Goal: Information Seeking & Learning: Learn about a topic

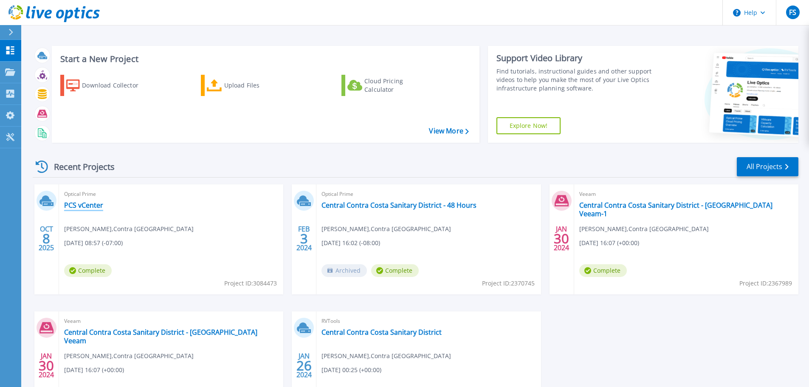
click at [86, 208] on link "PCS vCenter" at bounding box center [83, 205] width 39 height 8
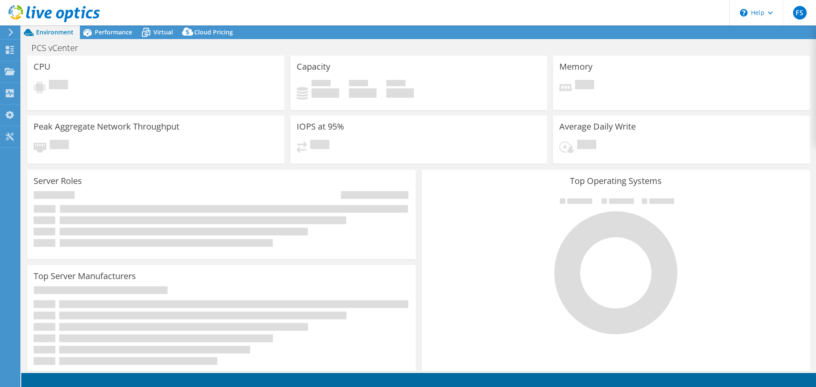
select select "USWest"
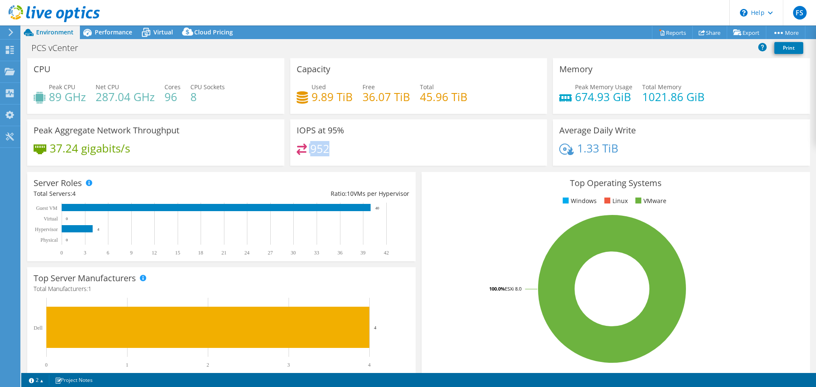
drag, startPoint x: 328, startPoint y: 153, endPoint x: 333, endPoint y: 152, distance: 5.5
click at [301, 152] on div "952" at bounding box center [419, 153] width 244 height 18
click at [373, 150] on div "952" at bounding box center [419, 153] width 244 height 18
drag, startPoint x: 619, startPoint y: 149, endPoint x: 571, endPoint y: 149, distance: 47.2
click at [571, 149] on div "1.33 TiB" at bounding box center [681, 153] width 244 height 18
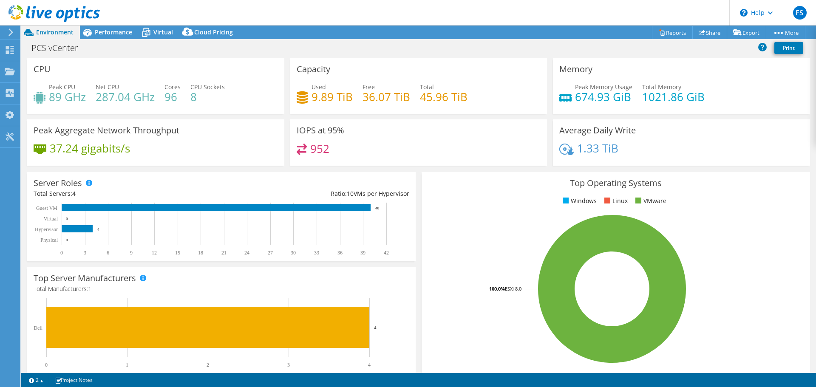
click at [636, 152] on div "1.33 TiB" at bounding box center [681, 153] width 244 height 18
drag, startPoint x: 634, startPoint y: 152, endPoint x: 567, endPoint y: 151, distance: 67.6
click at [565, 151] on div "1.33 TiB" at bounding box center [681, 153] width 244 height 18
click at [629, 147] on div "1.33 TiB" at bounding box center [681, 153] width 244 height 18
drag, startPoint x: 573, startPoint y: 147, endPoint x: 638, endPoint y: 145, distance: 64.6
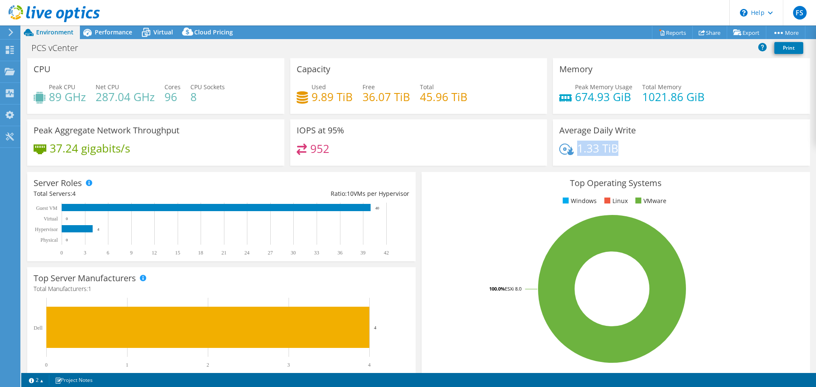
click at [638, 145] on div "1.33 TiB" at bounding box center [681, 153] width 244 height 18
click at [594, 147] on h4 "1.33 TiB" at bounding box center [597, 148] width 41 height 9
drag, startPoint x: 548, startPoint y: 141, endPoint x: 639, endPoint y: 141, distance: 90.1
click at [639, 141] on div "Average Daily Write 1.33 TiB" at bounding box center [681, 142] width 263 height 46
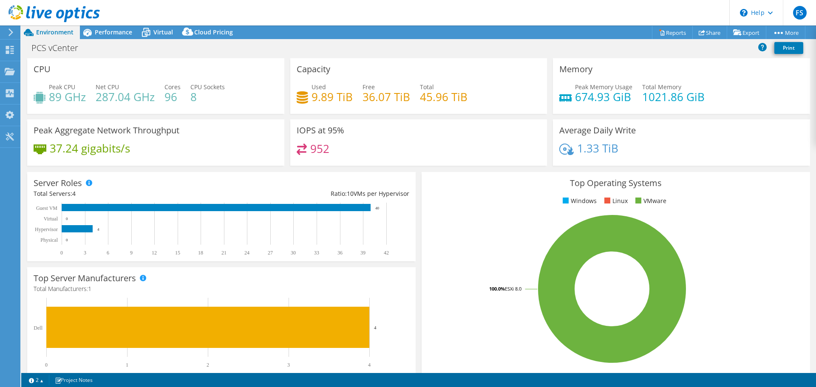
click at [639, 141] on div "Average Daily Write 1.33 TiB" at bounding box center [681, 142] width 257 height 46
drag, startPoint x: 600, startPoint y: 153, endPoint x: 562, endPoint y: 153, distance: 37.8
click at [562, 153] on div "1.33 TiB" at bounding box center [588, 148] width 59 height 9
click at [588, 153] on h4 "1.33 TiB" at bounding box center [597, 148] width 41 height 9
drag, startPoint x: 626, startPoint y: 147, endPoint x: 575, endPoint y: 147, distance: 50.6
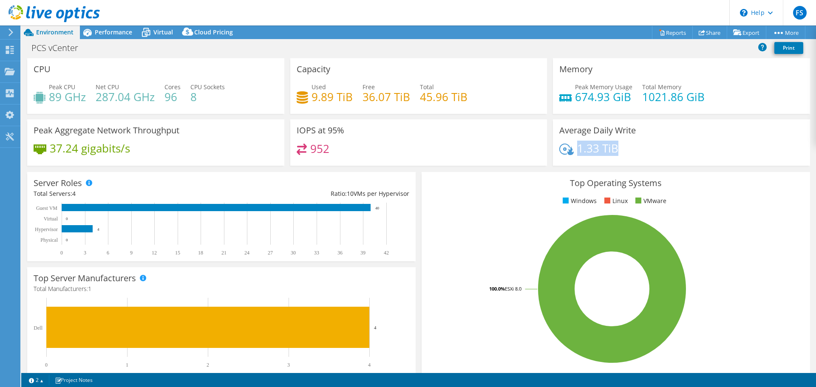
click at [575, 147] on div "1.33 TiB" at bounding box center [681, 153] width 244 height 18
click at [577, 147] on h4 "1.33 TiB" at bounding box center [597, 148] width 41 height 9
drag, startPoint x: 598, startPoint y: 93, endPoint x: 642, endPoint y: 95, distance: 44.6
click at [642, 95] on div "Peak Memory Usage 674.93 GiB Total Memory 1021.86 GiB" at bounding box center [681, 96] width 244 height 28
click at [627, 95] on h4 "674.93 GiB" at bounding box center [603, 96] width 57 height 9
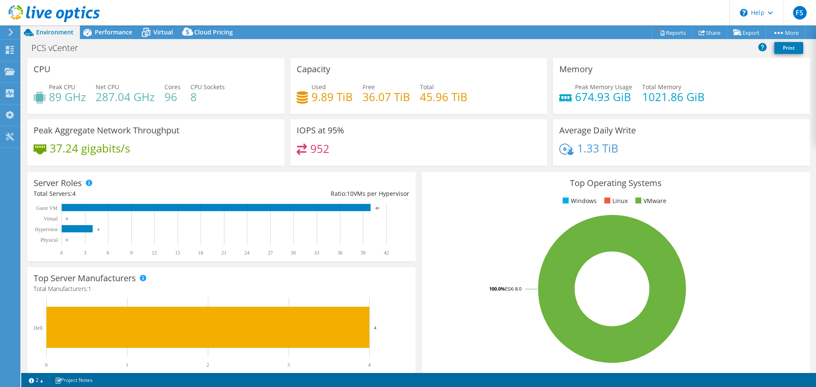
click at [626, 101] on h4 "674.93 GiB" at bounding box center [603, 96] width 57 height 9
drag, startPoint x: 51, startPoint y: 95, endPoint x: 212, endPoint y: 95, distance: 160.6
click at [212, 95] on div "Peak CPU 89 GHz Net CPU 287.04 GHz Cores 96 CPU Sockets 8" at bounding box center [156, 96] width 244 height 28
click at [212, 95] on h4 "8" at bounding box center [207, 96] width 34 height 9
click at [550, 82] on div "Memory Peak Memory Usage 674.93 GiB Total Memory 1021.86 GiB" at bounding box center [681, 86] width 263 height 56
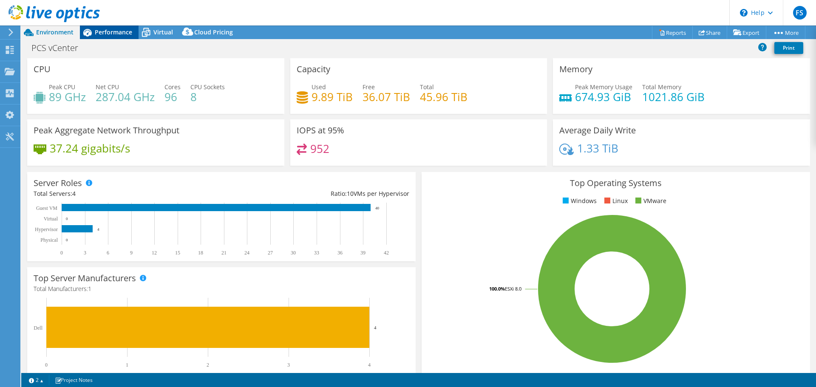
click at [102, 37] on div "Performance" at bounding box center [109, 32] width 59 height 14
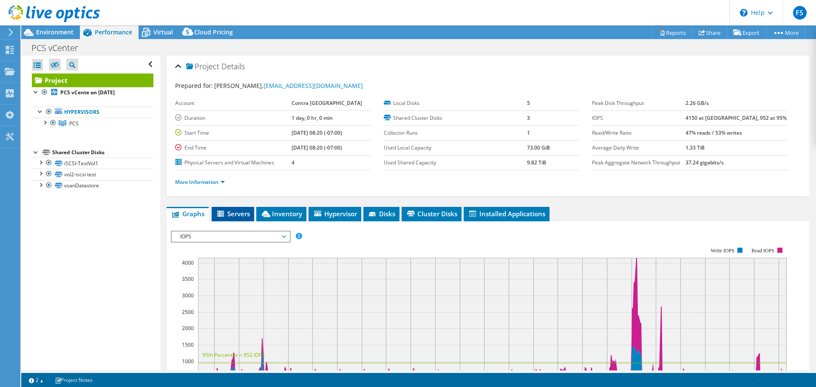
click at [241, 218] on span "Servers" at bounding box center [233, 213] width 34 height 8
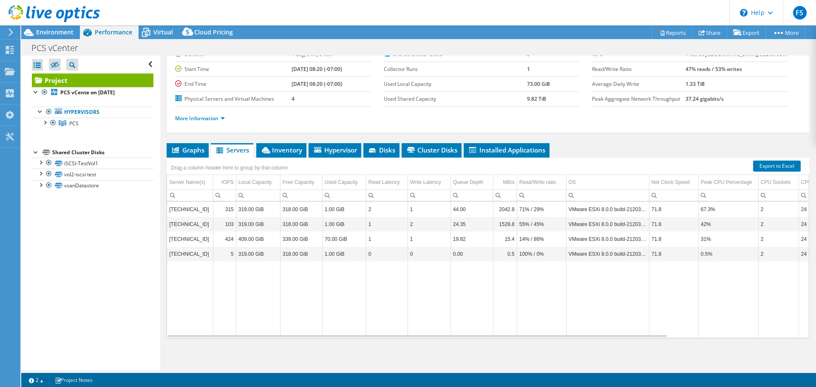
scroll to position [81, 0]
click at [298, 152] on span "Inventory" at bounding box center [281, 150] width 42 height 8
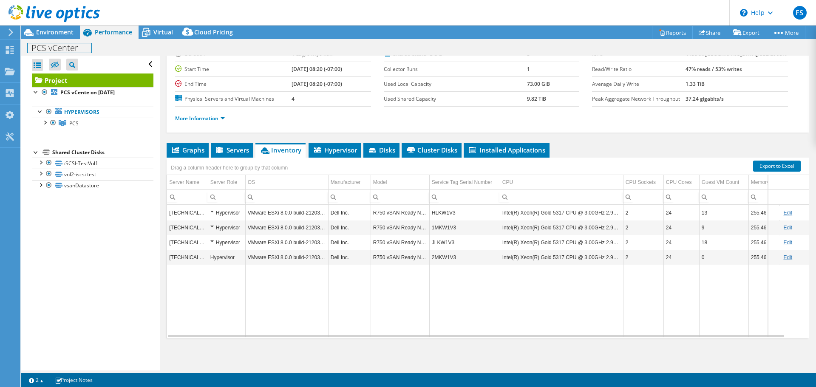
click at [52, 40] on div "PCS vCenter Print" at bounding box center [418, 47] width 794 height 17
click at [52, 33] on span "Environment" at bounding box center [54, 32] width 37 height 8
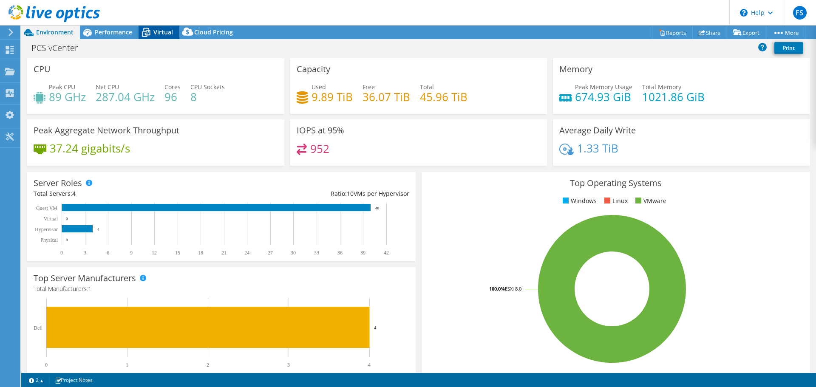
click at [150, 35] on icon at bounding box center [146, 33] width 8 height 7
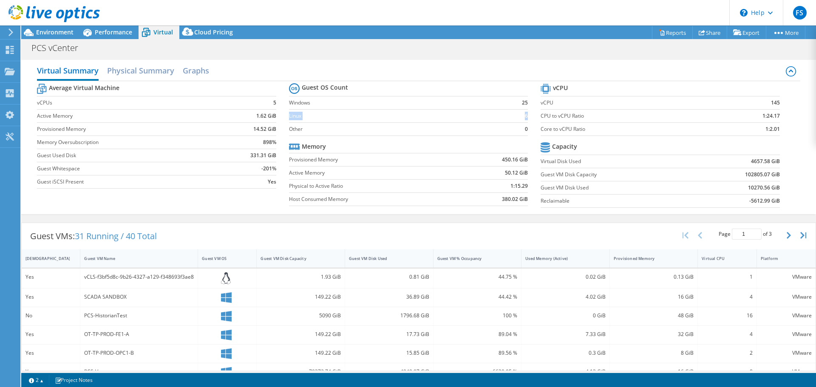
drag, startPoint x: 523, startPoint y: 100, endPoint x: 523, endPoint y: 116, distance: 16.1
click at [523, 116] on tbody "Guest OS Count Windows 25 Linux 6 Other 0" at bounding box center [408, 108] width 239 height 55
click at [525, 116] on b "6" at bounding box center [526, 116] width 3 height 8
click at [524, 117] on section "Guest OS Count Windows 25 Linux 6 Other 0 Memory Provisioned Memory 450.16 GiB …" at bounding box center [414, 145] width 251 height 129
drag, startPoint x: 523, startPoint y: 121, endPoint x: 518, endPoint y: 97, distance: 24.4
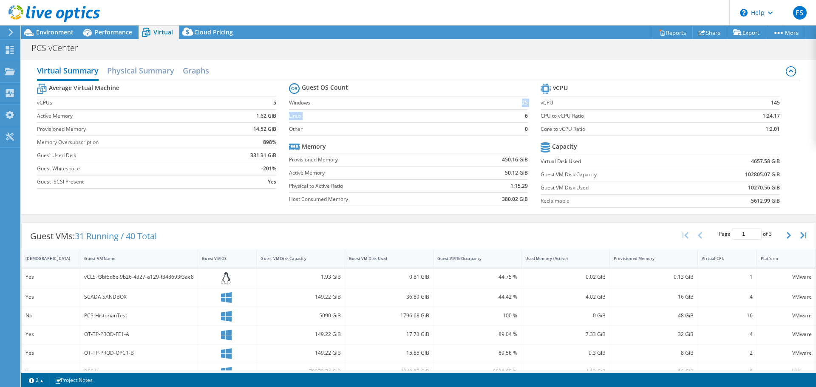
click at [518, 97] on tbody "Guest OS Count Windows 25 Linux 6 Other 0" at bounding box center [408, 108] width 239 height 55
click at [518, 97] on td "25" at bounding box center [517, 102] width 22 height 13
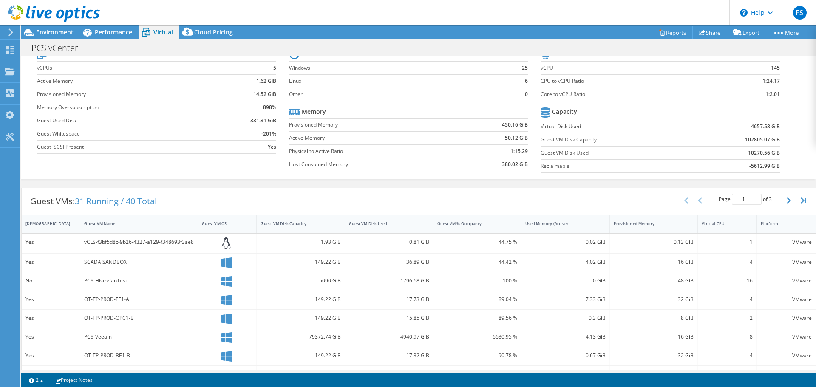
scroll to position [85, 0]
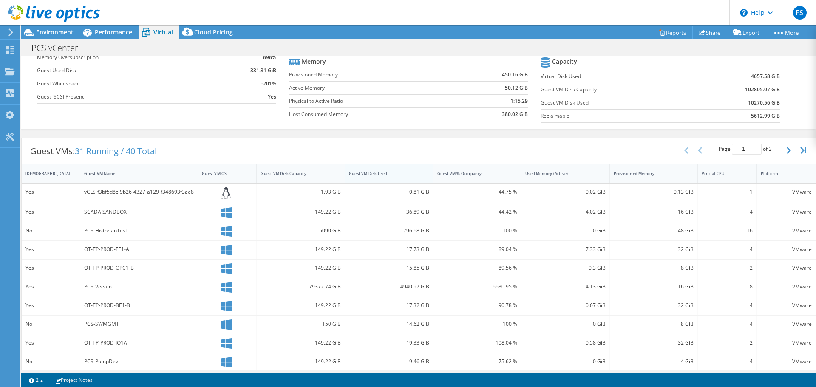
click at [398, 177] on div "Guest VM Disk Used" at bounding box center [384, 173] width 78 height 13
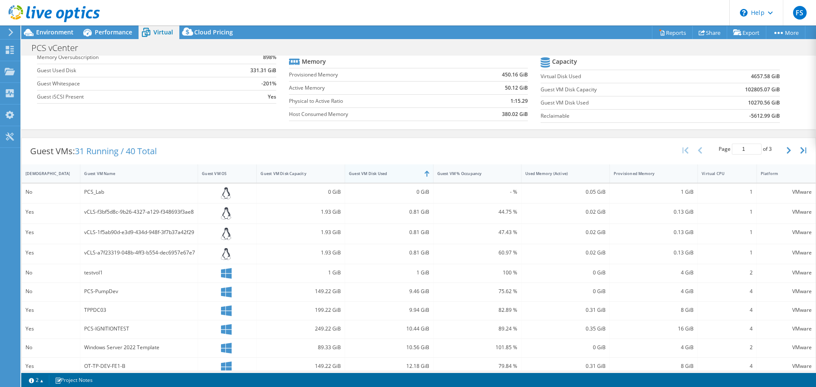
click at [398, 177] on div "Guest VM Disk Used" at bounding box center [384, 173] width 78 height 13
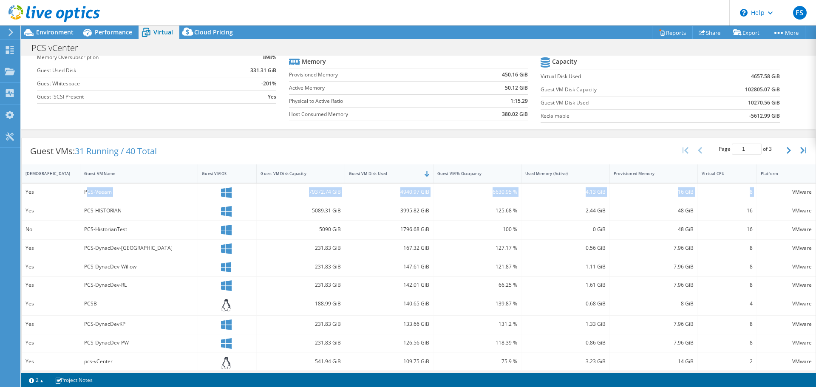
drag, startPoint x: 85, startPoint y: 189, endPoint x: 772, endPoint y: 194, distance: 687.0
click at [775, 194] on div "Yes PCS-Veeam 79372.74 GiB 4940.97 GiB 6630.95 % 4.13 GiB 16 GiB 8 VMware" at bounding box center [419, 193] width 794 height 18
click at [314, 209] on div "5089.31 GiB" at bounding box center [300, 210] width 80 height 9
drag, startPoint x: 297, startPoint y: 186, endPoint x: 437, endPoint y: 202, distance: 140.7
click at [437, 202] on div "Yes PCS-Veeam 79372.74 GiB 4940.97 GiB 6630.95 % 4.13 GiB 16 GiB 8 VMware Yes P…" at bounding box center [419, 327] width 794 height 286
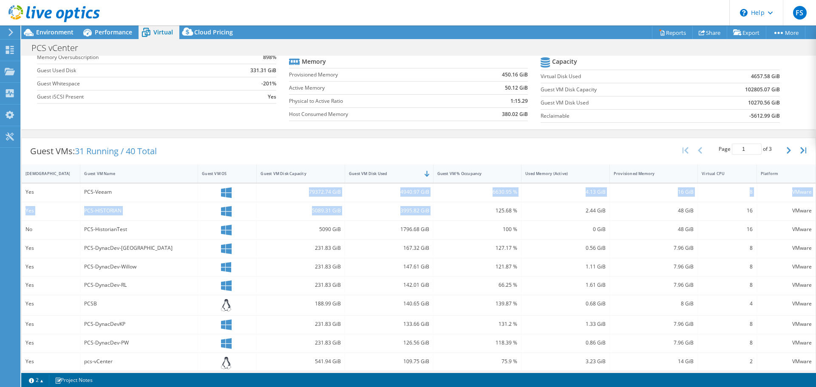
click at [437, 202] on div "125.68 %" at bounding box center [477, 211] width 88 height 18
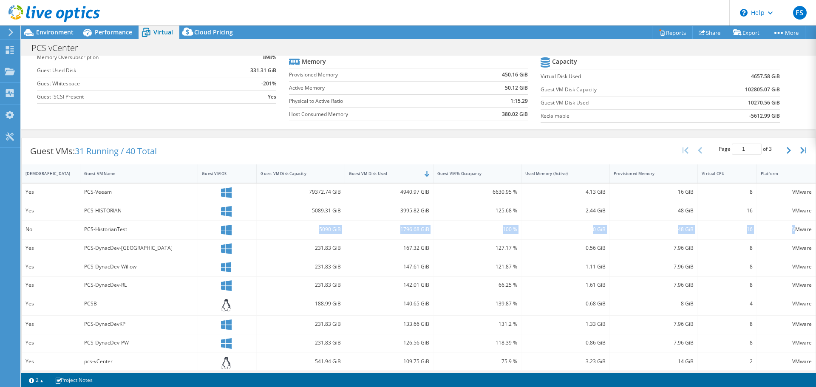
drag, startPoint x: 308, startPoint y: 231, endPoint x: 791, endPoint y: 233, distance: 483.0
click at [790, 233] on div "No PCS-HistorianTest 5090 GiB 1796.68 GiB 100 % 0 GiB 48 GiB 16 VMware" at bounding box center [419, 230] width 794 height 18
click at [791, 233] on div "VMware" at bounding box center [785, 229] width 51 height 9
drag, startPoint x: 316, startPoint y: 192, endPoint x: 310, endPoint y: 192, distance: 5.9
click at [310, 192] on div "79372.74 GiB" at bounding box center [300, 191] width 80 height 9
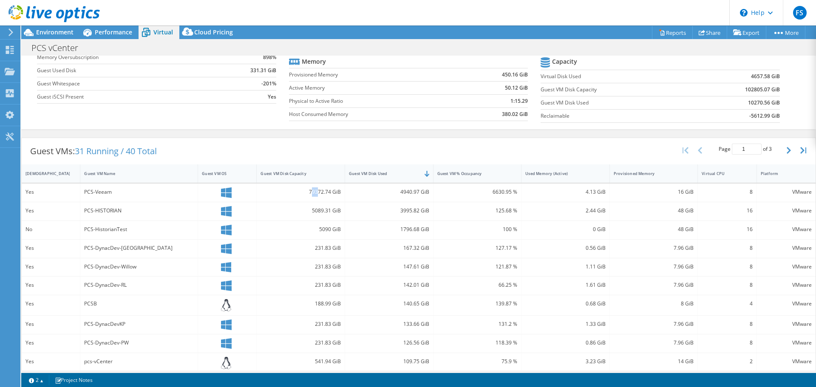
click at [310, 192] on div "79372.74 GiB" at bounding box center [300, 191] width 80 height 9
drag, startPoint x: 311, startPoint y: 246, endPoint x: 801, endPoint y: 252, distance: 490.3
click at [801, 252] on div "Yes PCS-DynacDev-GA 231.83 GiB 167.32 GiB 127.17 % 0.56 GiB 7.96 GiB 8 VMware" at bounding box center [419, 249] width 794 height 18
click at [560, 178] on div "Used Memory (Active)" at bounding box center [560, 173] width 78 height 13
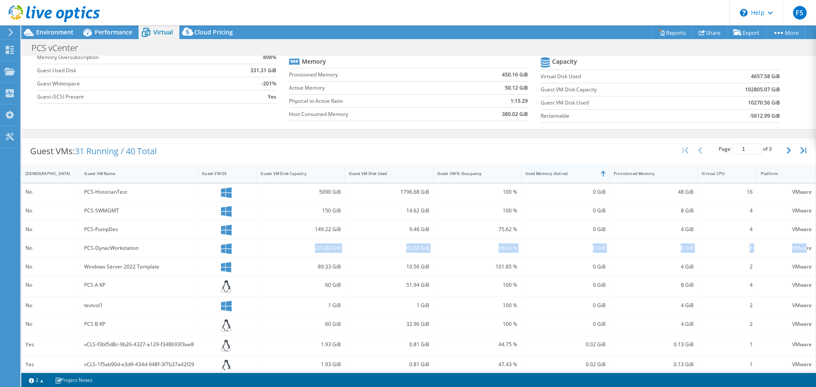
click at [561, 172] on div "Used Memory (Active)" at bounding box center [560, 174] width 70 height 6
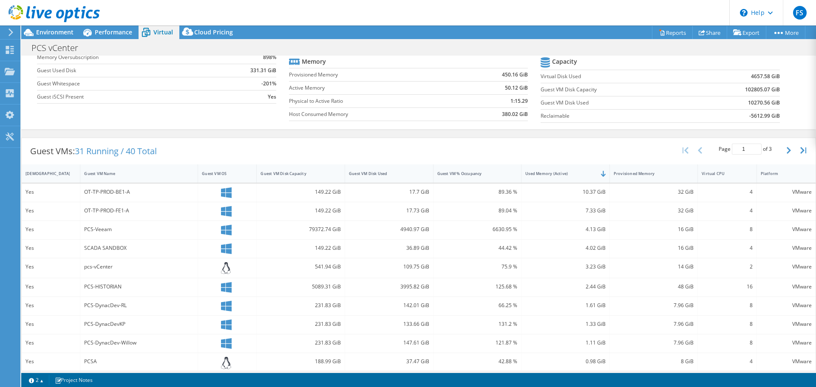
click at [568, 196] on div "10.37 GiB" at bounding box center [565, 191] width 80 height 9
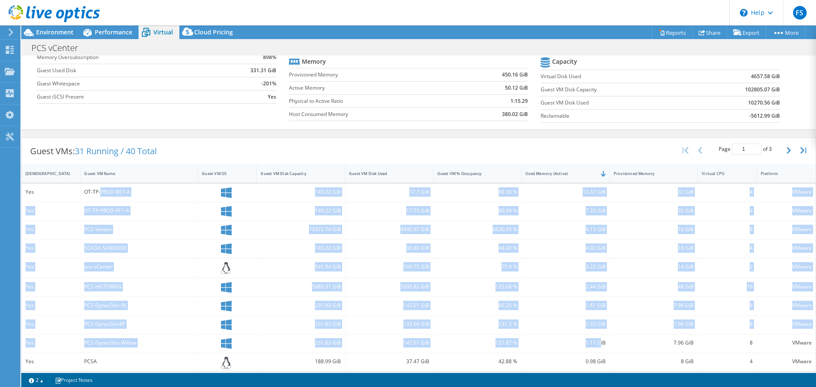
drag, startPoint x: 100, startPoint y: 191, endPoint x: 595, endPoint y: 336, distance: 515.8
click at [595, 336] on div "Yes OT-TP-PROD-BE1-A 149.22 GiB 17.7 GiB 89.36 % 10.37 GiB 32 GiB 4 VMware Yes …" at bounding box center [419, 326] width 794 height 285
